Goal: Transaction & Acquisition: Purchase product/service

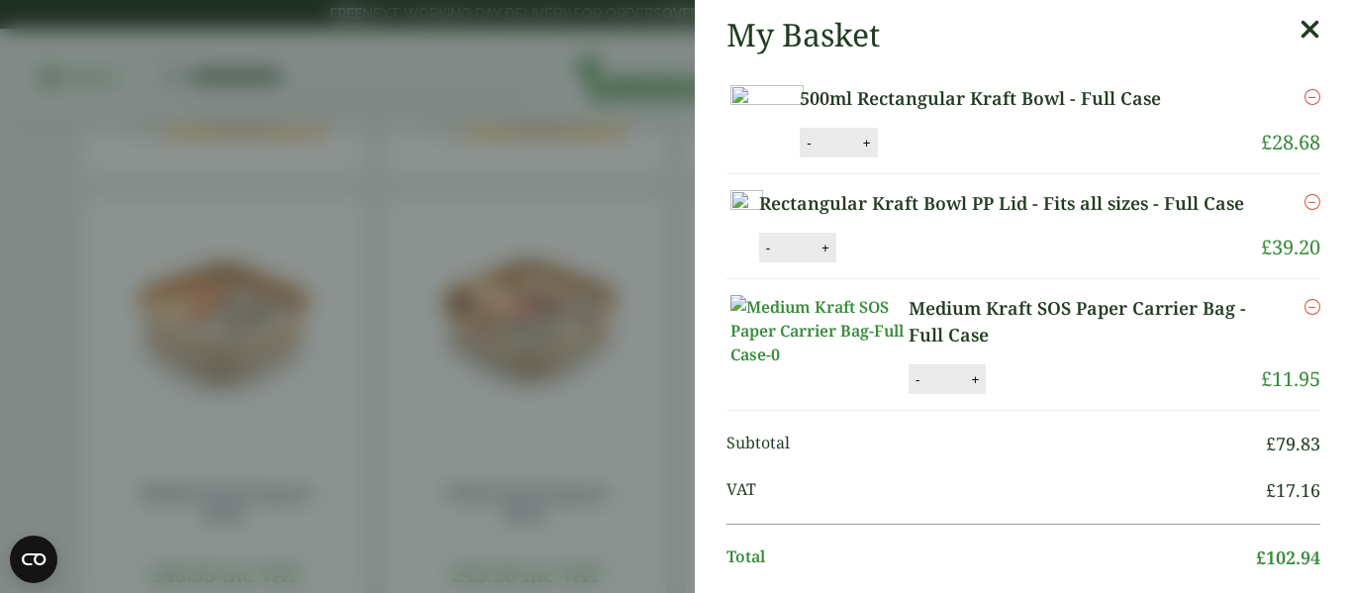
scroll to position [1084, 0]
click at [1299, 37] on icon at bounding box center [1309, 30] width 21 height 28
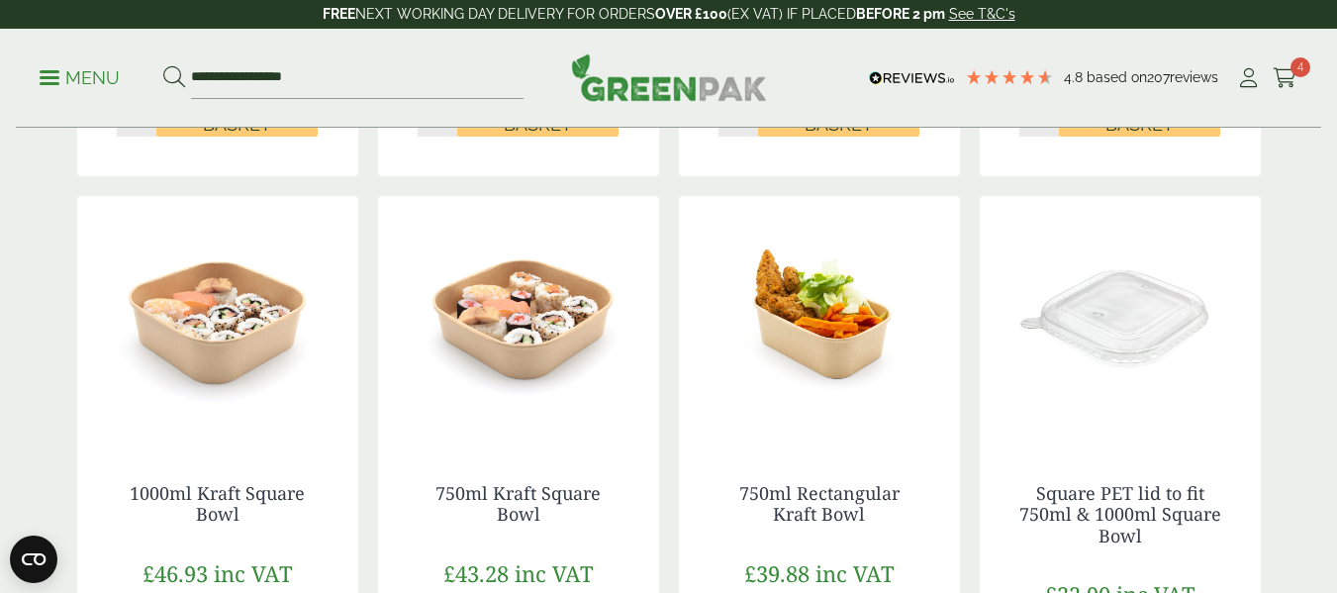
click at [52, 79] on p "Menu" at bounding box center [80, 78] width 80 height 24
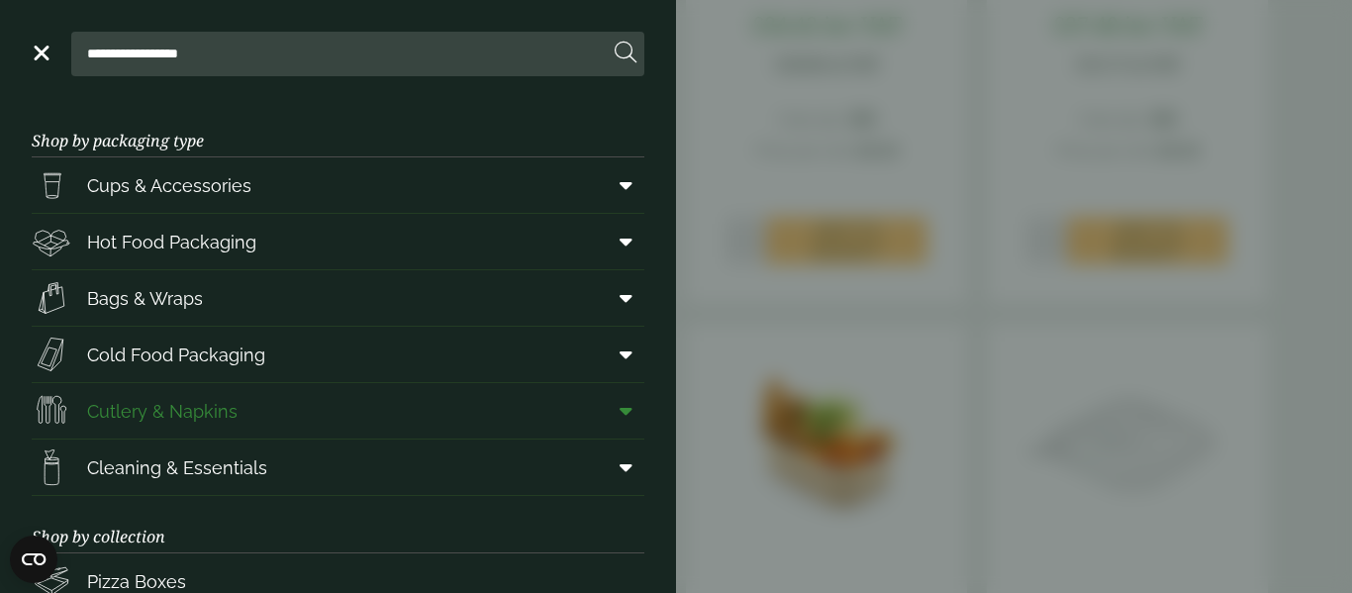
click at [264, 425] on link "Cutlery & Napkins" at bounding box center [338, 410] width 613 height 55
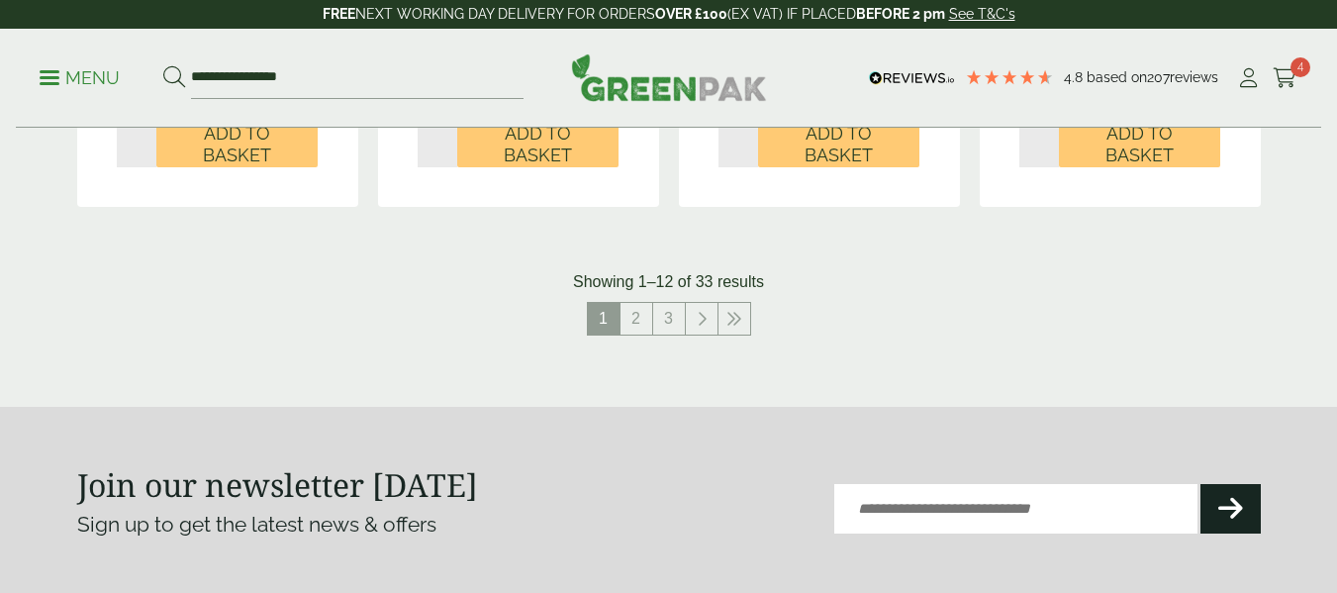
scroll to position [2338, 0]
click at [639, 318] on link "2" at bounding box center [637, 318] width 32 height 32
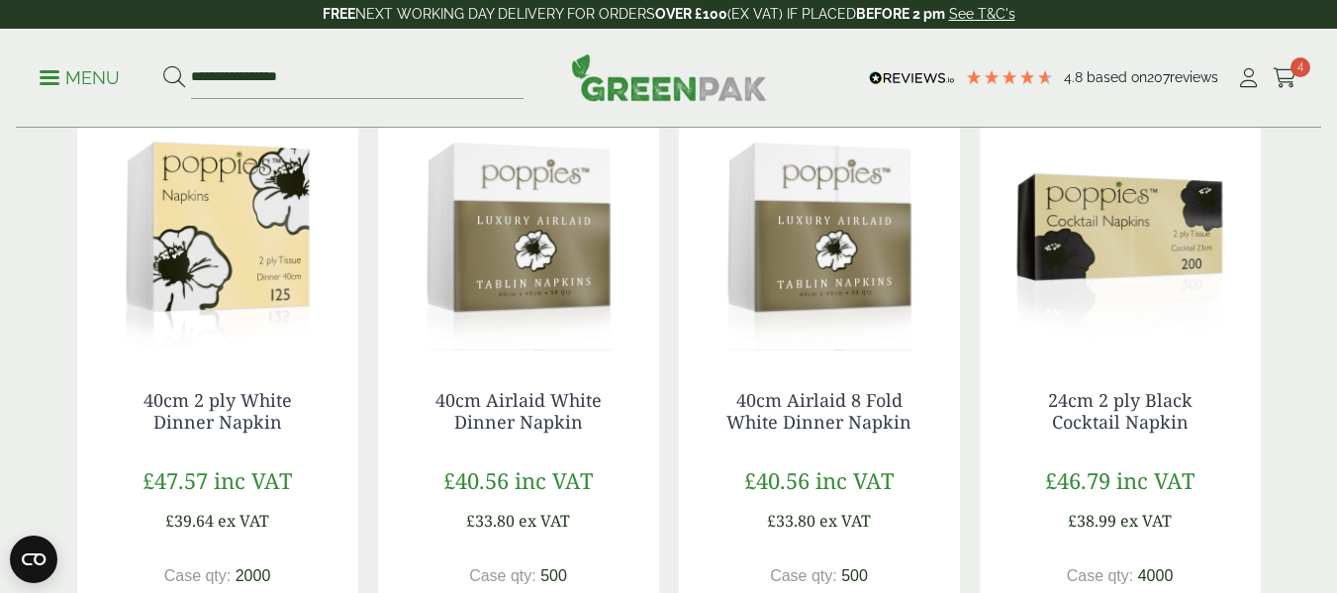
scroll to position [1781, 0]
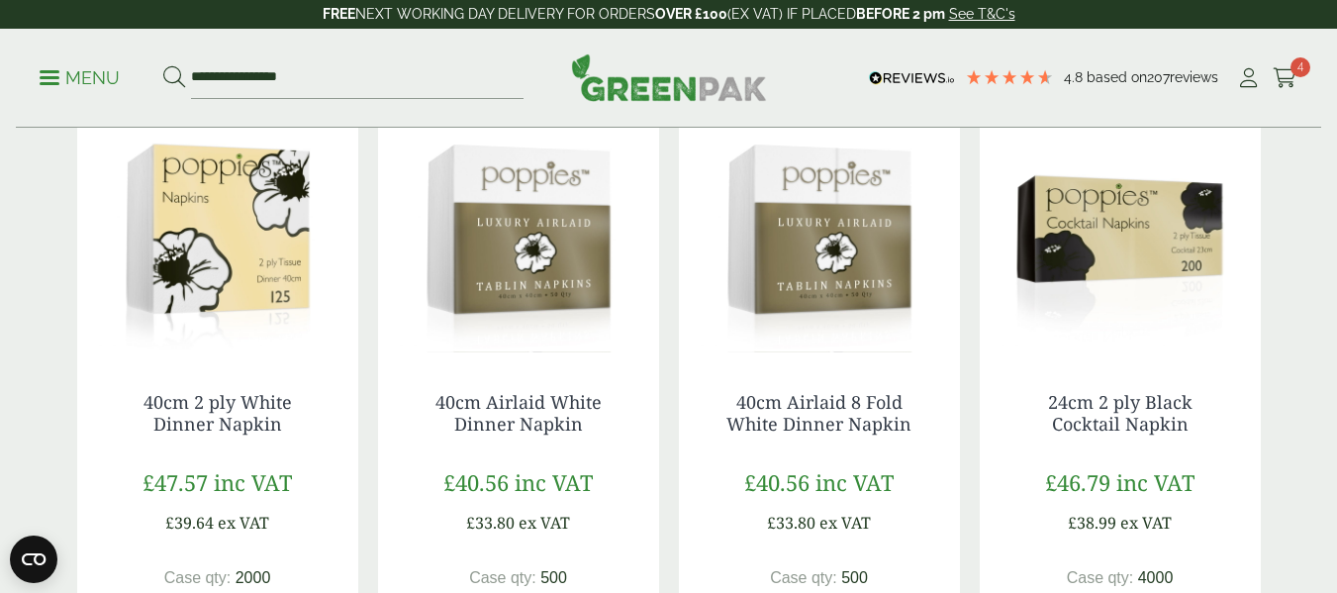
click at [230, 253] on img at bounding box center [217, 228] width 281 height 247
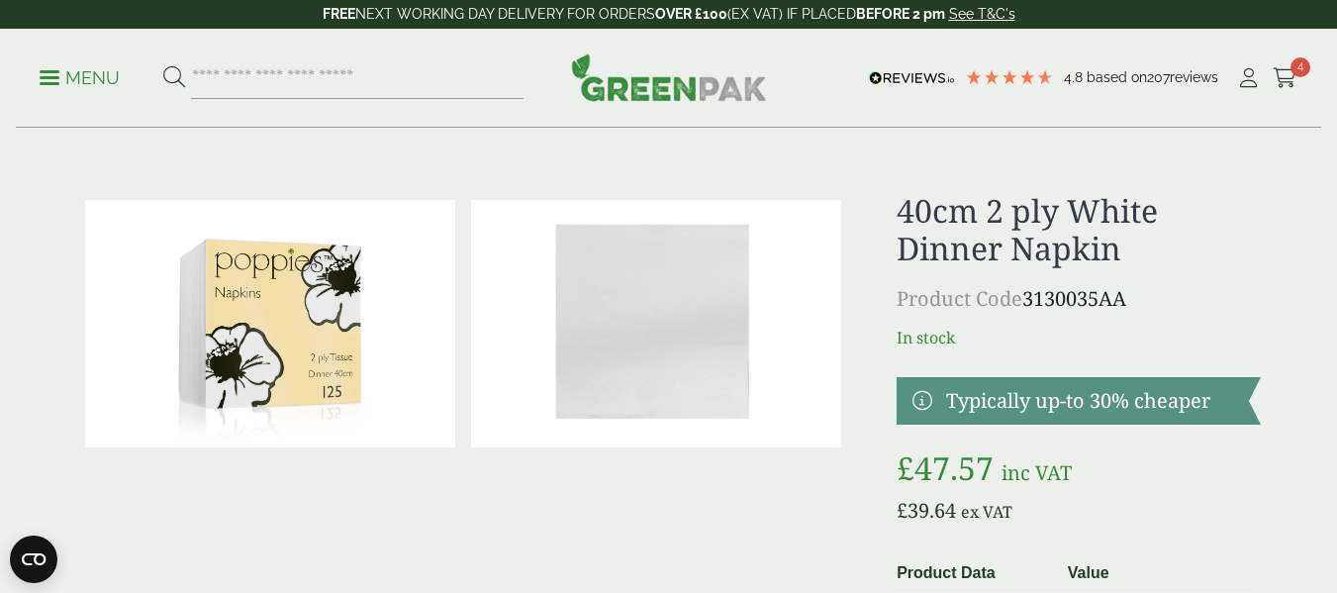
click at [284, 5] on p "FREE NEXT WORKING DAY DELIVERY FOR ORDERS OVER £100 (EX VAT) IF PLACED BEFORE 2…" at bounding box center [668, 14] width 1337 height 29
